Goal: Transaction & Acquisition: Obtain resource

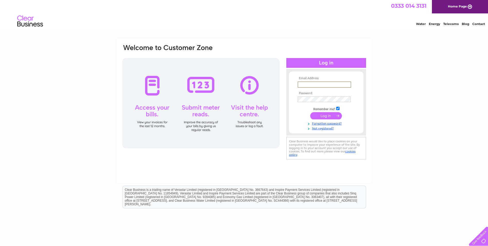
click at [310, 83] on input "text" at bounding box center [325, 84] width 54 height 6
type input "lesley.wells@neviscapital.co.uk"
click at [329, 115] on input "submit" at bounding box center [326, 114] width 32 height 7
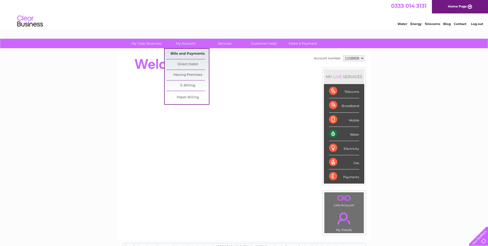
click at [190, 52] on link "Bills and Payments" at bounding box center [188, 54] width 42 height 10
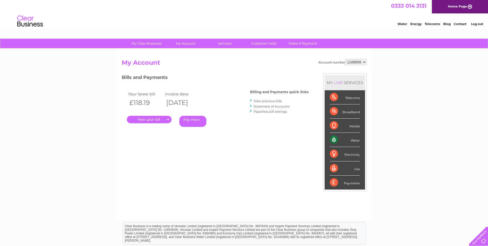
click at [151, 117] on link "." at bounding box center [149, 119] width 45 height 7
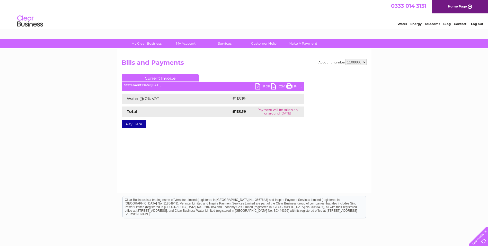
click at [264, 86] on link "PDF" at bounding box center [263, 86] width 15 height 7
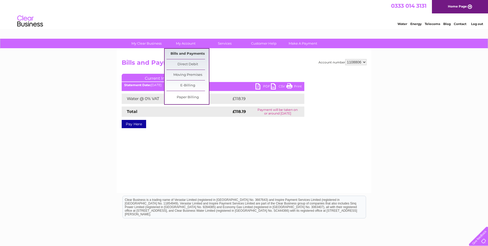
click at [193, 52] on link "Bills and Payments" at bounding box center [188, 54] width 42 height 10
click at [193, 56] on link "Bills and Payments" at bounding box center [188, 54] width 42 height 10
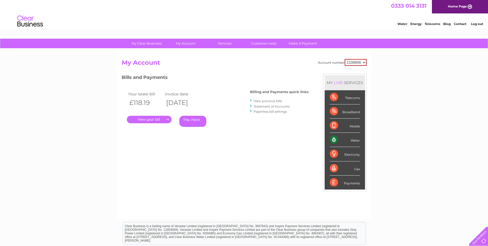
click at [271, 101] on link "View previous bills" at bounding box center [268, 101] width 28 height 4
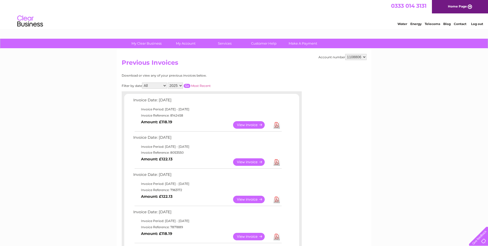
click at [248, 161] on link "View" at bounding box center [252, 161] width 38 height 7
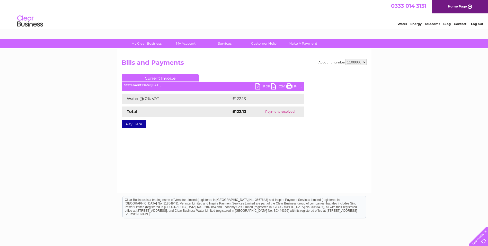
click at [261, 85] on link "PDF" at bounding box center [263, 86] width 15 height 7
click at [479, 24] on link "Log out" at bounding box center [477, 24] width 12 height 4
